Goal: Find specific page/section: Find specific page/section

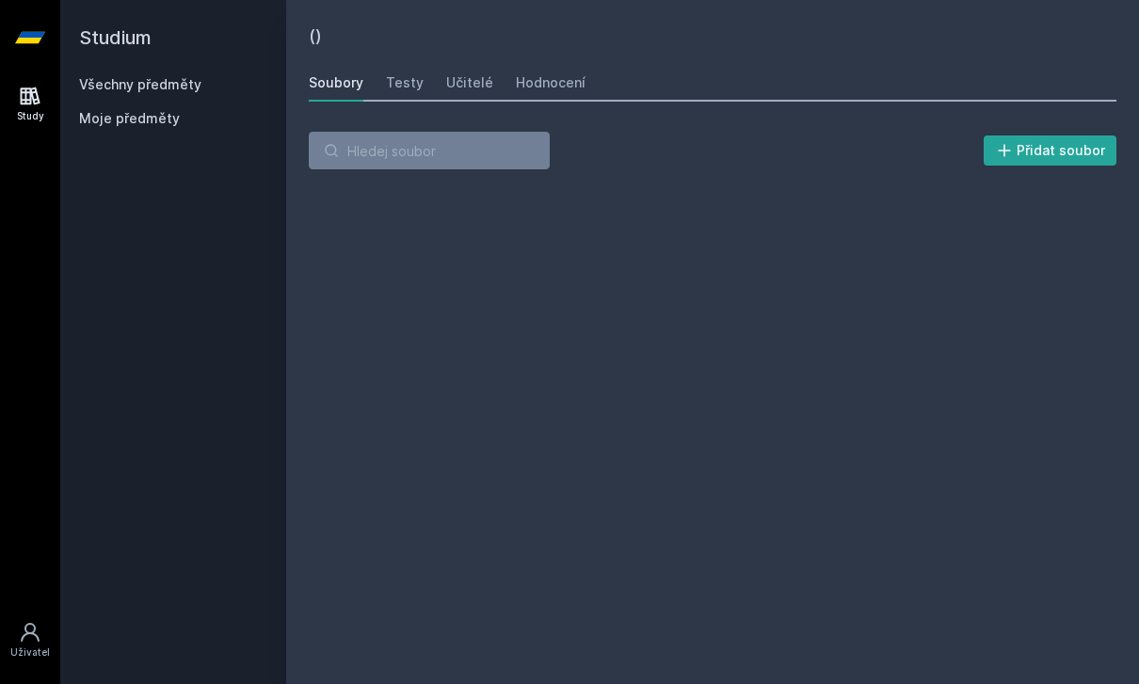
scroll to position [60, 0]
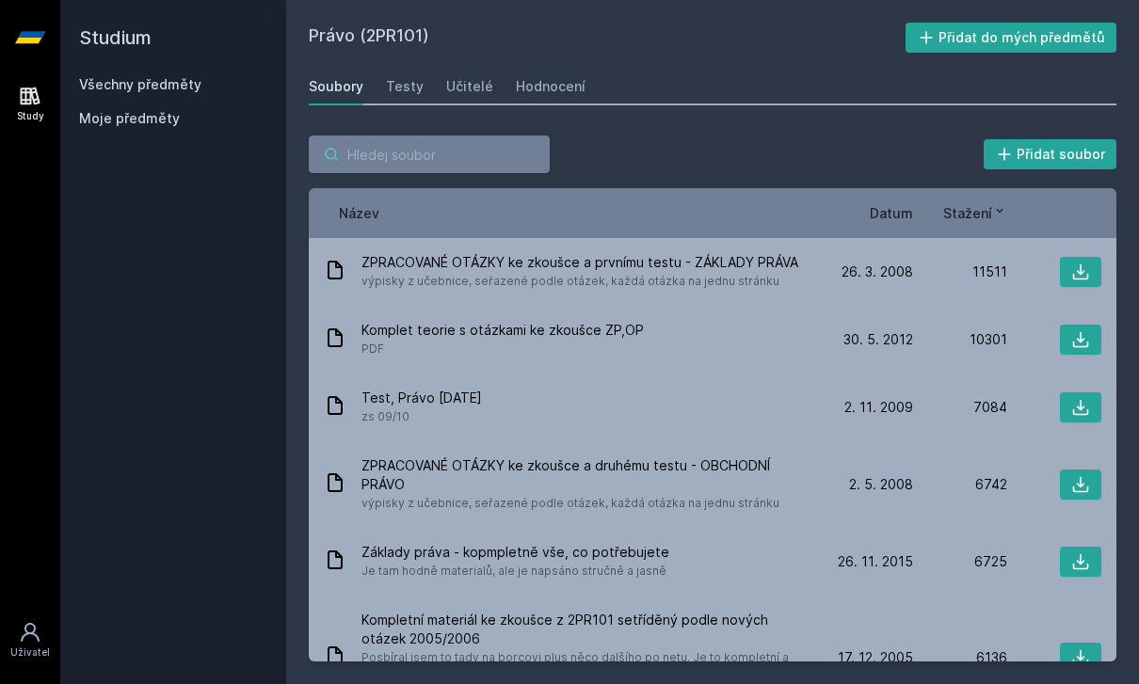
click at [459, 136] on input "search" at bounding box center [429, 155] width 241 height 38
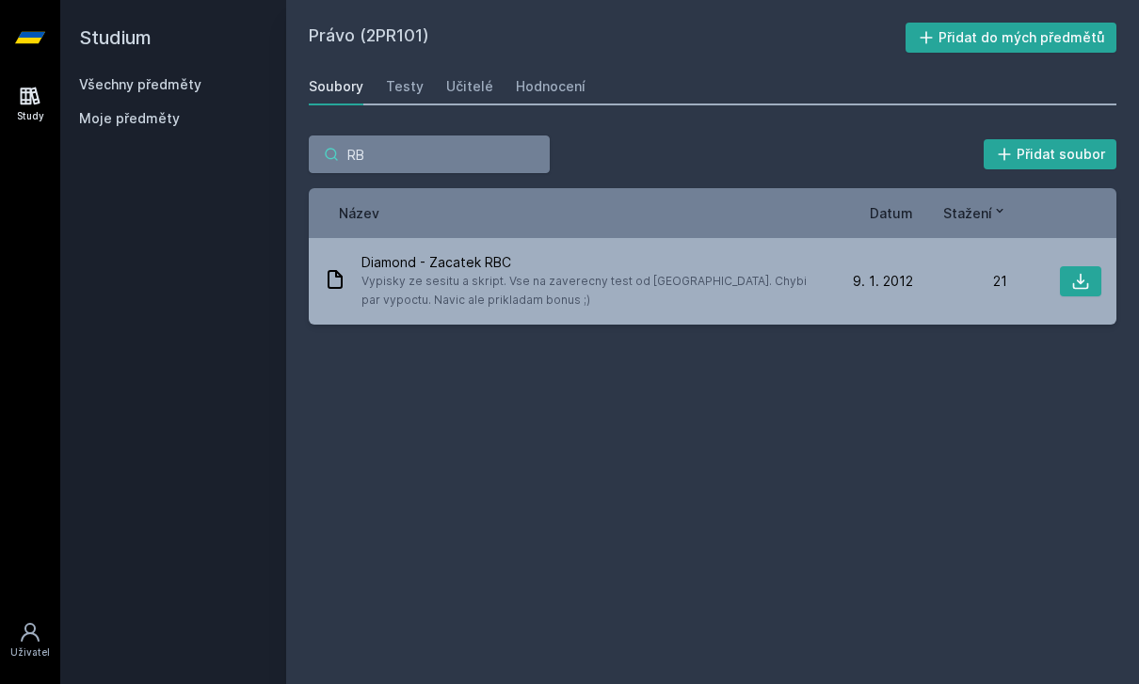
type input "R"
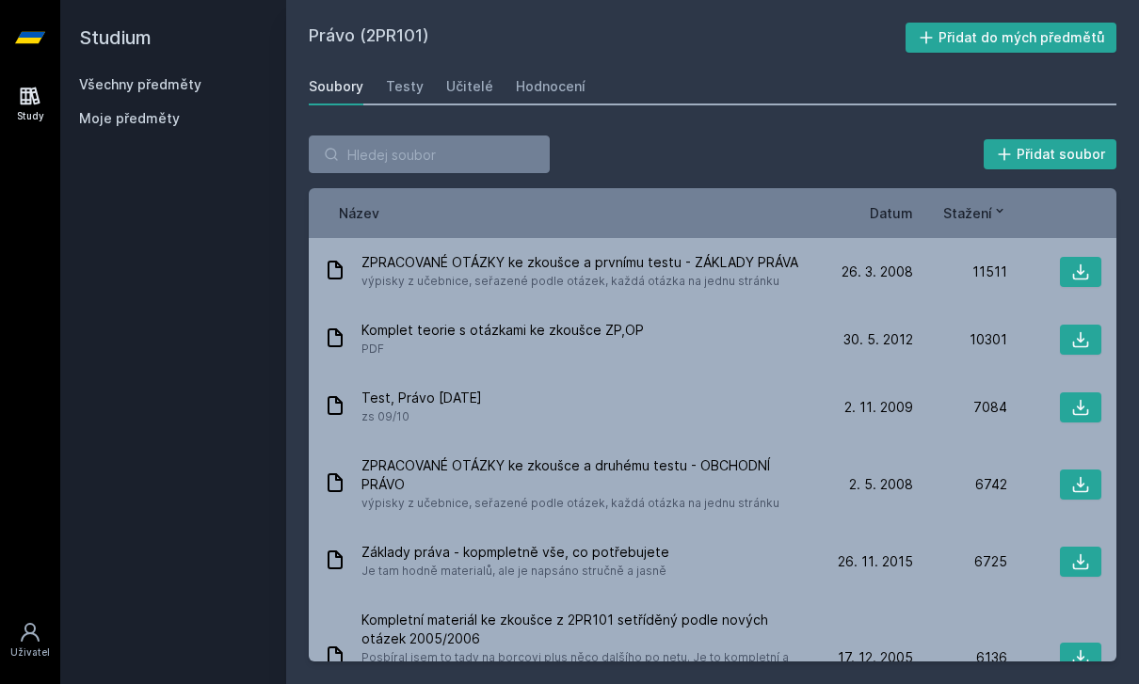
click at [763, 136] on div "Přidat soubor" at bounding box center [712, 155] width 807 height 38
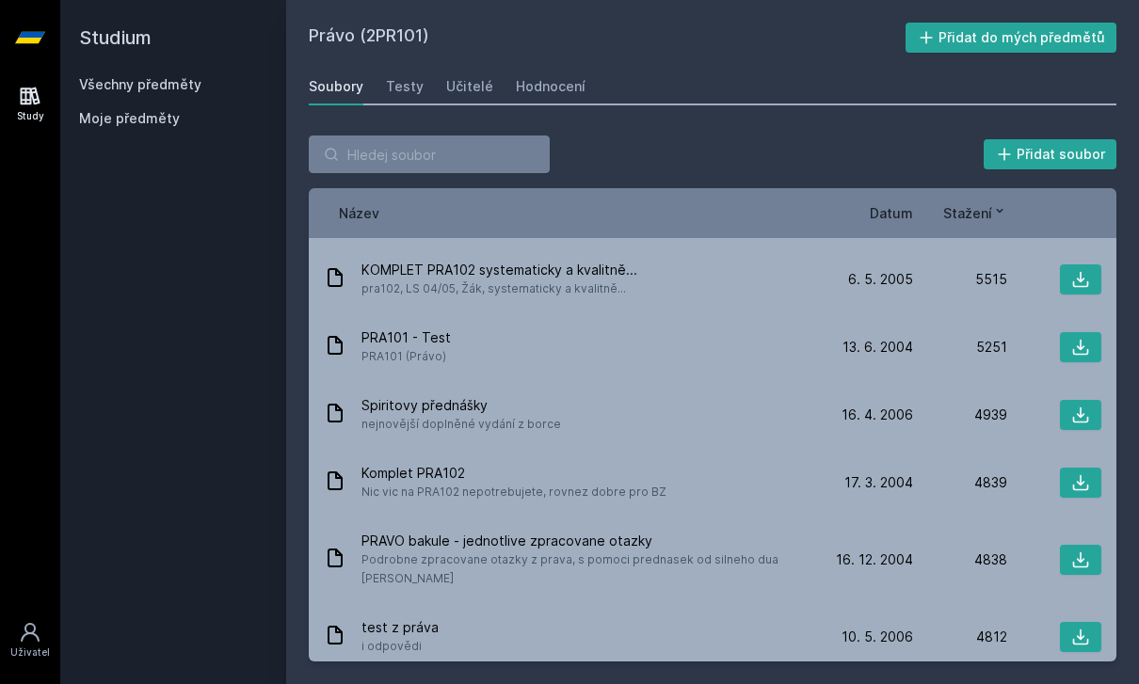
scroll to position [475, 0]
click at [471, 136] on input "search" at bounding box center [429, 155] width 241 height 38
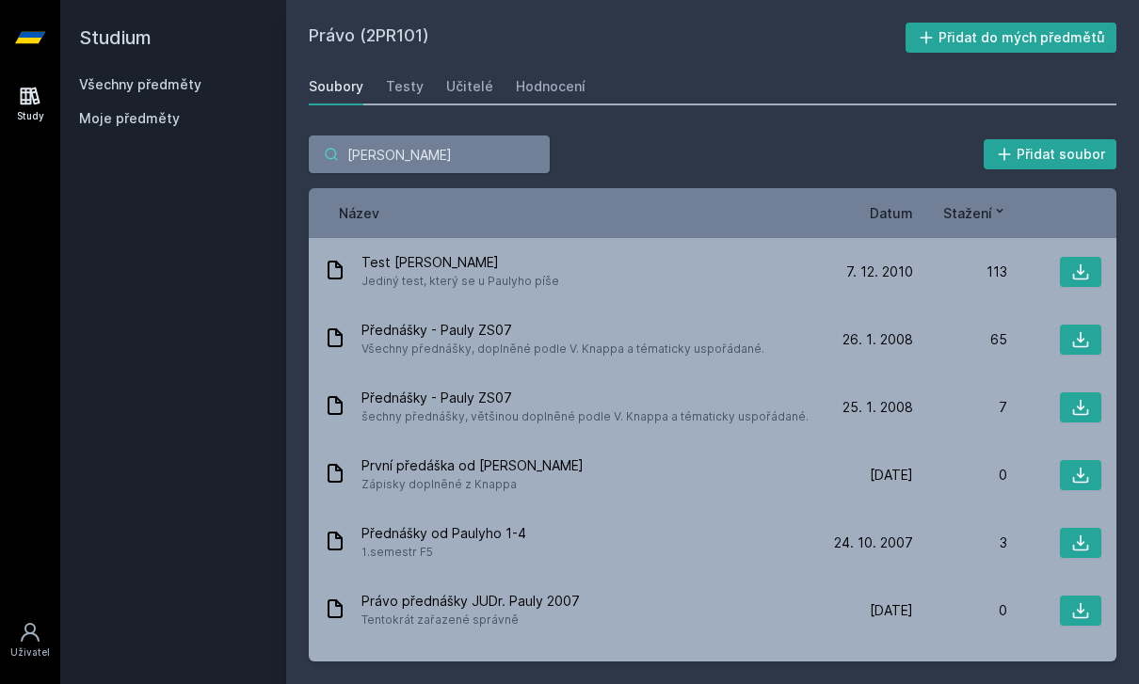
type input "[PERSON_NAME]"
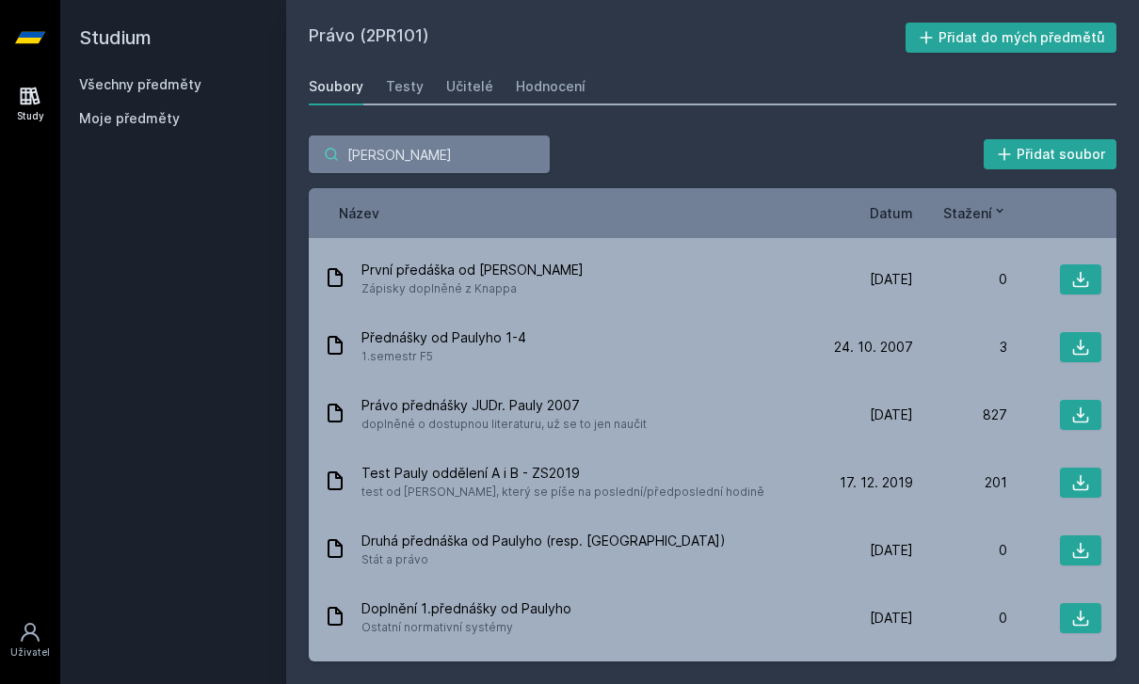
scroll to position [262, 0]
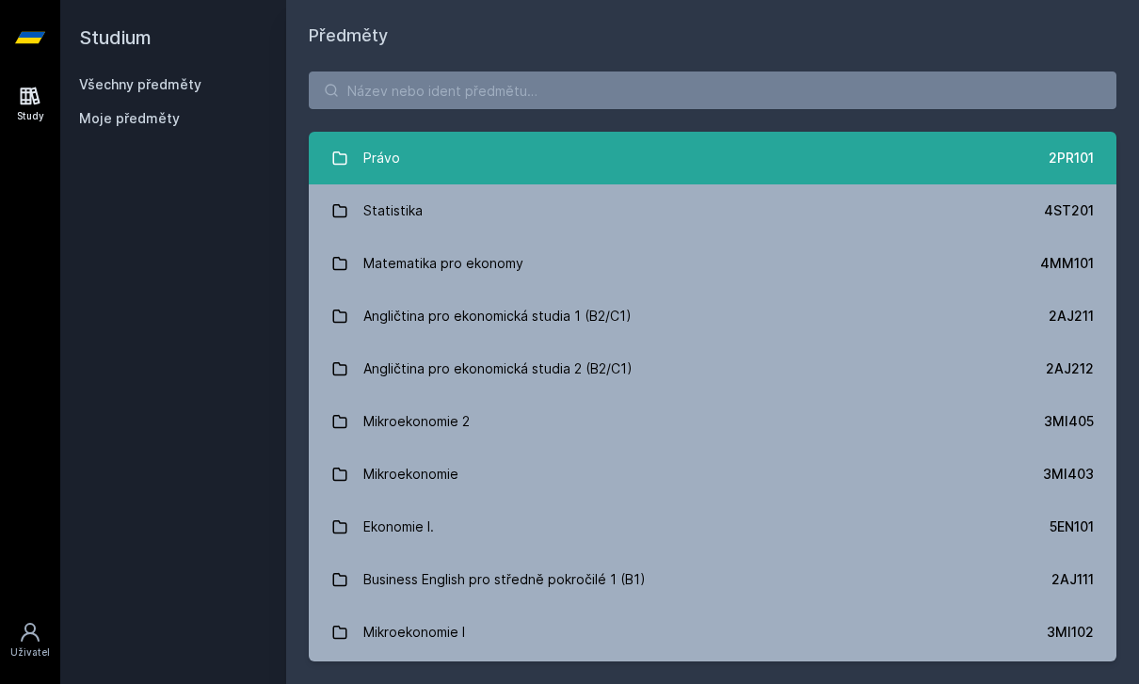
click at [1011, 132] on link "Právo 2PR101" at bounding box center [712, 158] width 807 height 53
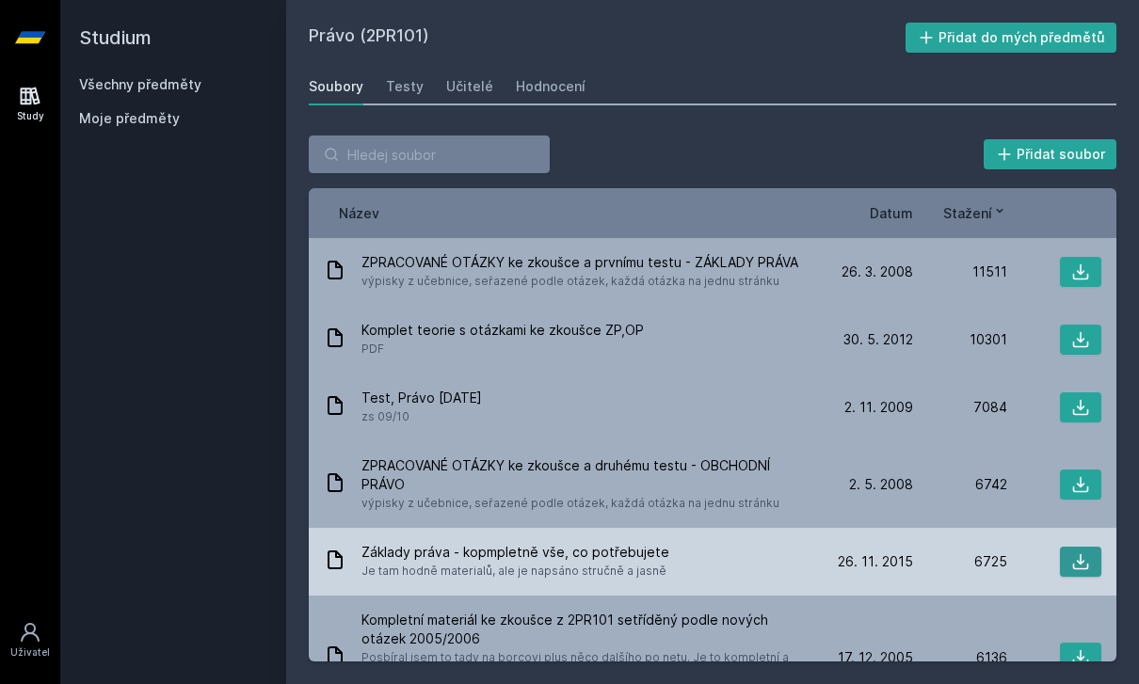
click at [1085, 568] on icon at bounding box center [1081, 562] width 16 height 16
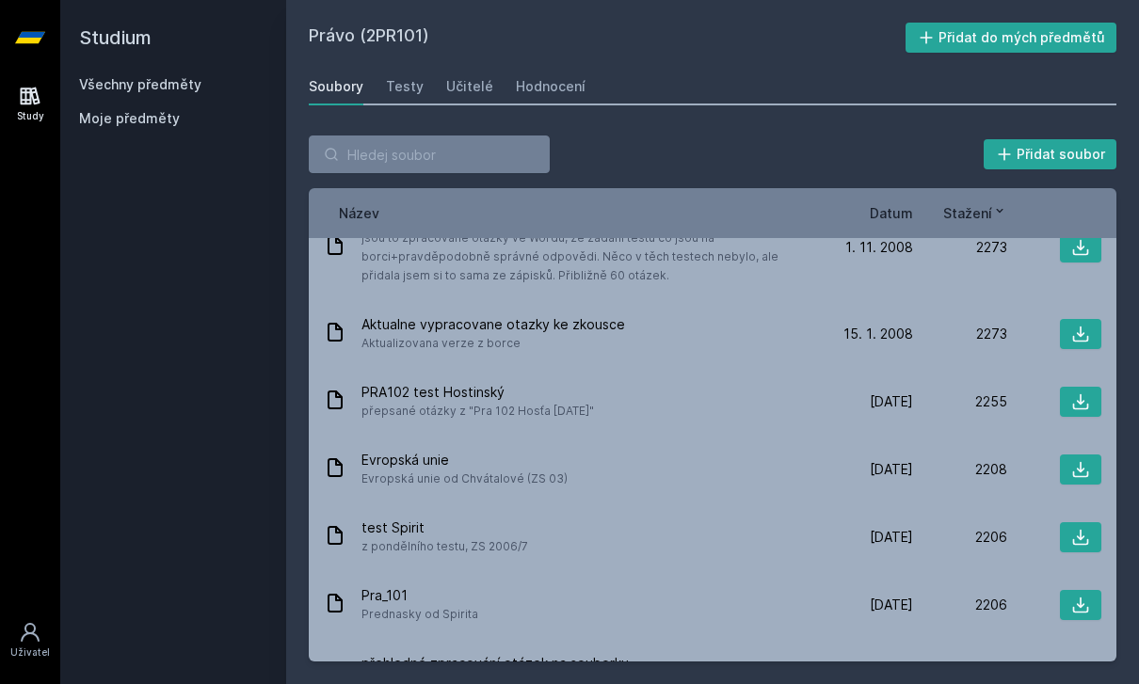
scroll to position [5298, 0]
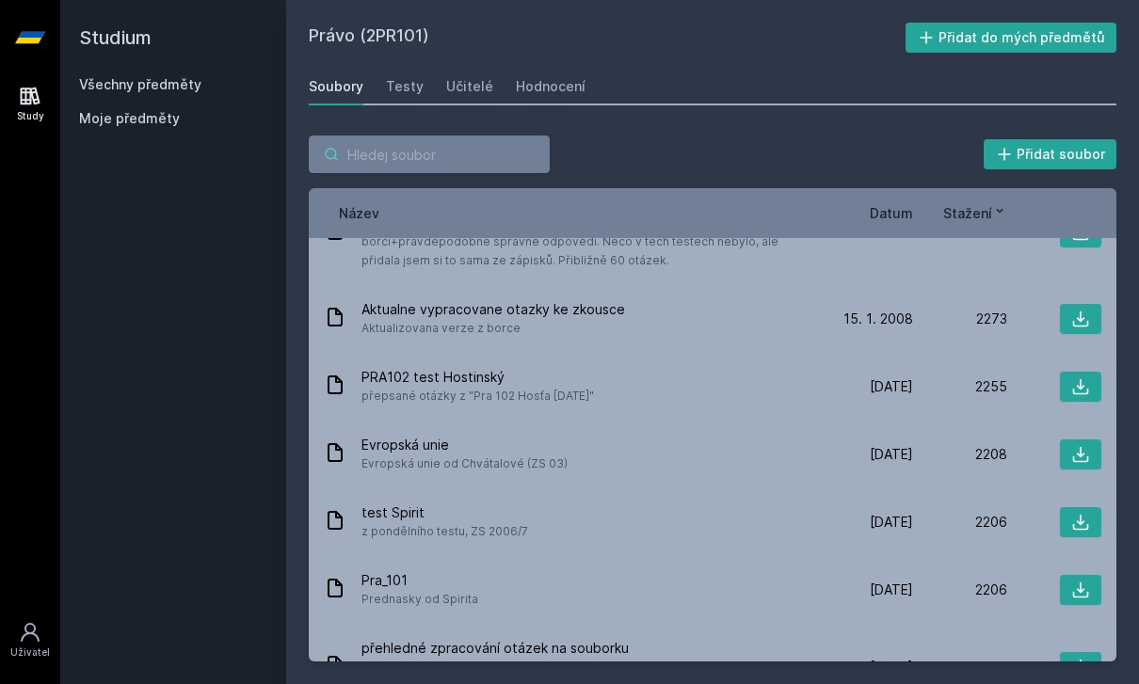
click at [492, 171] on input "search" at bounding box center [429, 155] width 241 height 38
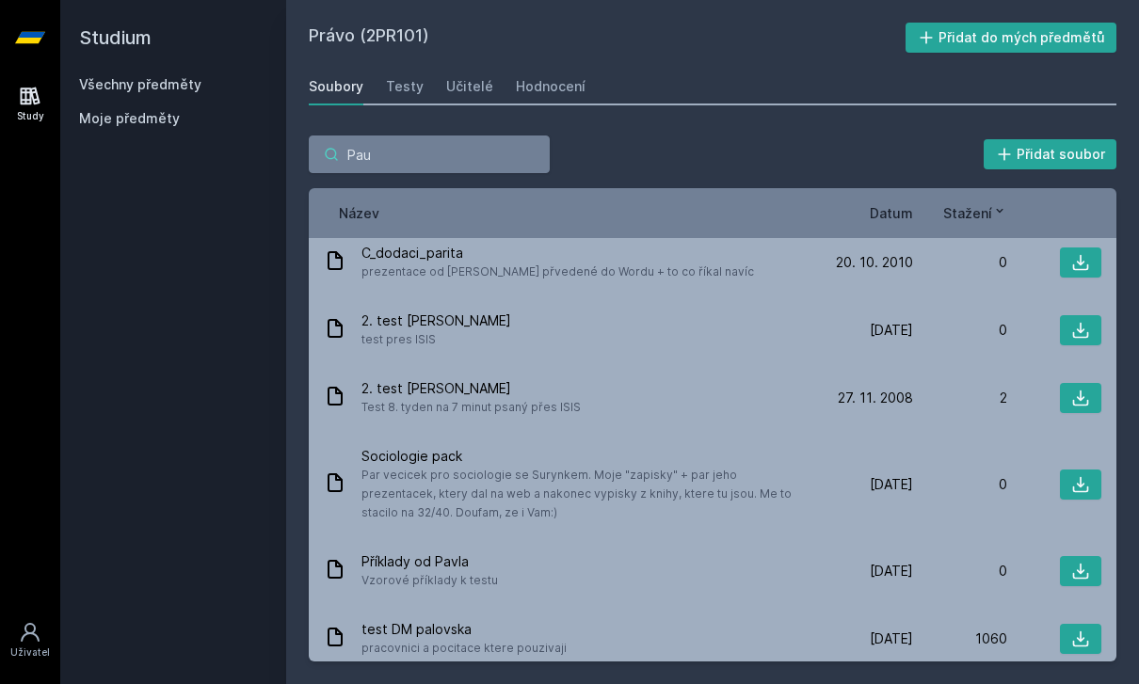
scroll to position [348, 0]
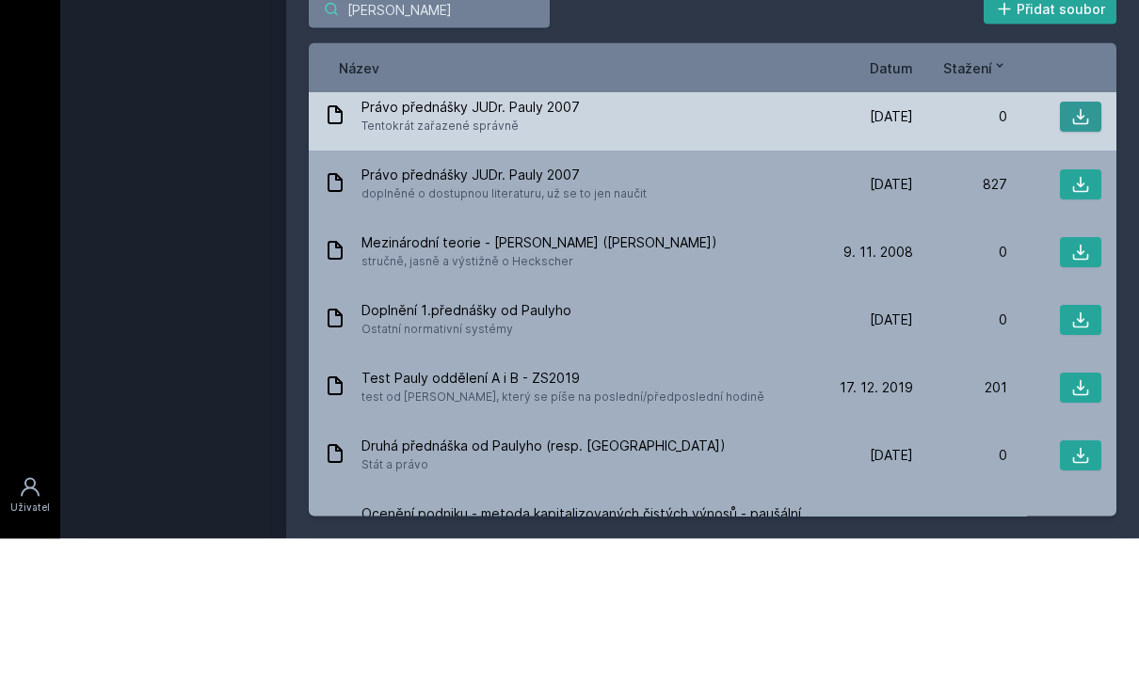
type input "[PERSON_NAME]"
click at [1081, 255] on icon at bounding box center [1081, 263] width 16 height 16
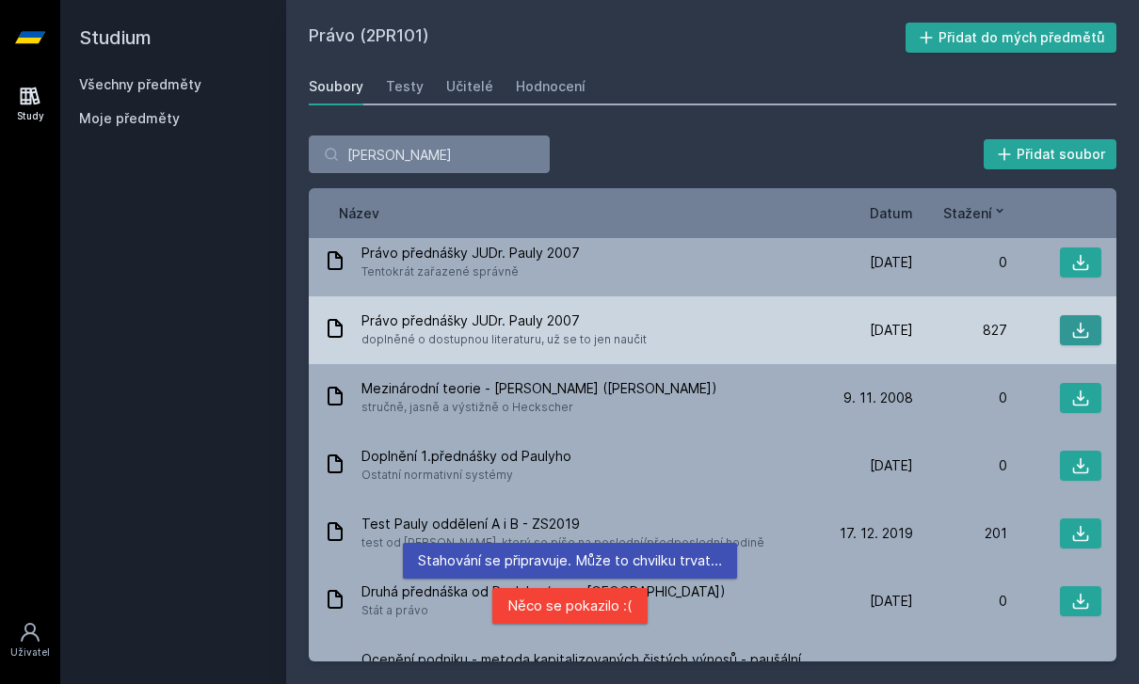
click at [1074, 321] on icon at bounding box center [1080, 330] width 19 height 19
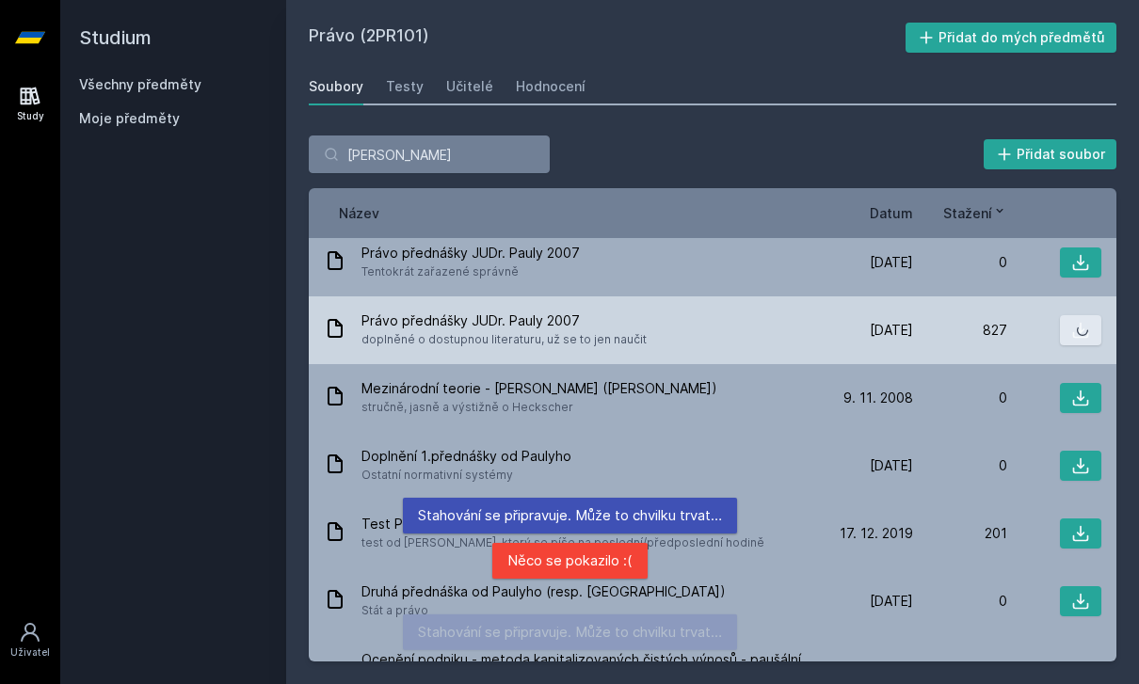
click at [1075, 321] on icon at bounding box center [1080, 330] width 19 height 19
